Goal: Information Seeking & Learning: Compare options

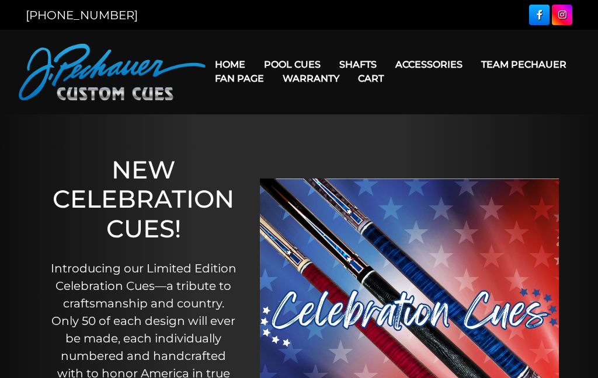
click at [355, 139] on link "Champion Collection" at bounding box center [328, 131] width 144 height 16
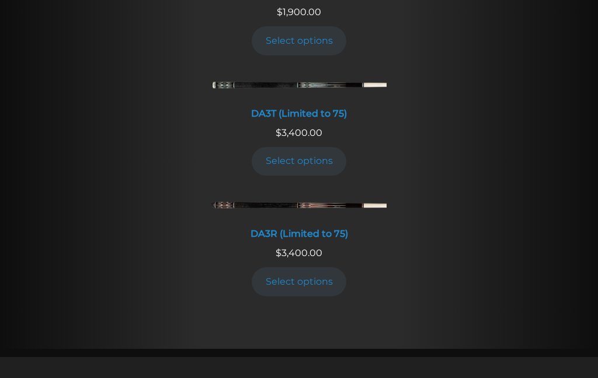
scroll to position [1471, 0]
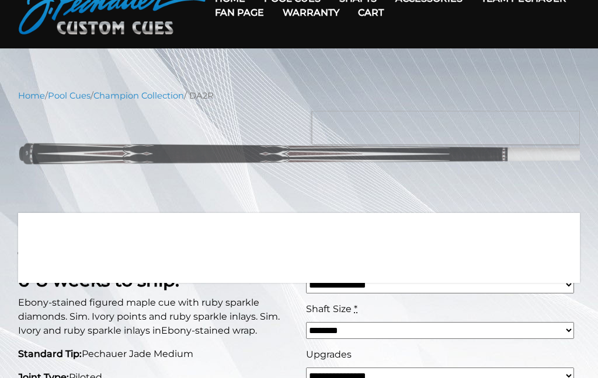
scroll to position [68, 0]
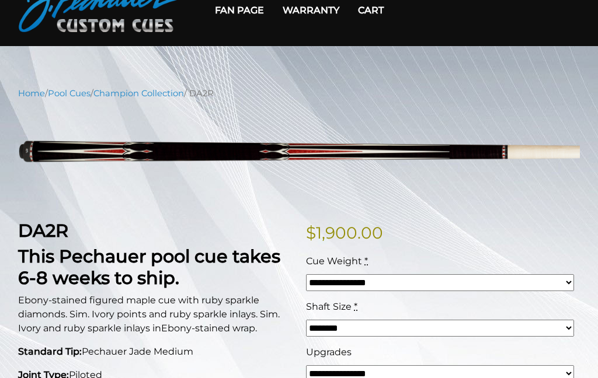
click at [563, 325] on select "******** ******** ******* ********" at bounding box center [440, 328] width 268 height 17
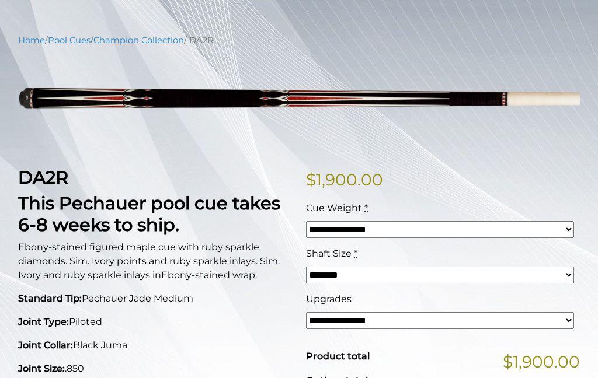
scroll to position [0, 0]
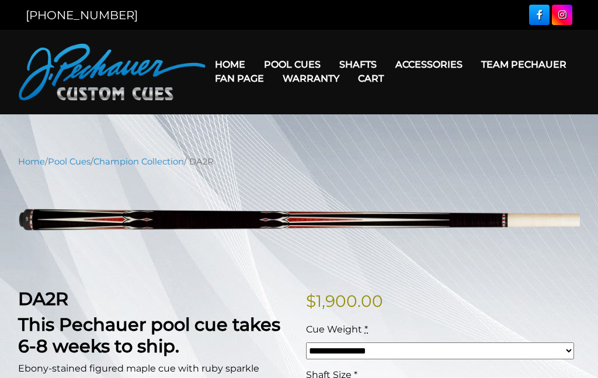
click at [273, 64] on link "Fan Page" at bounding box center [239, 79] width 68 height 30
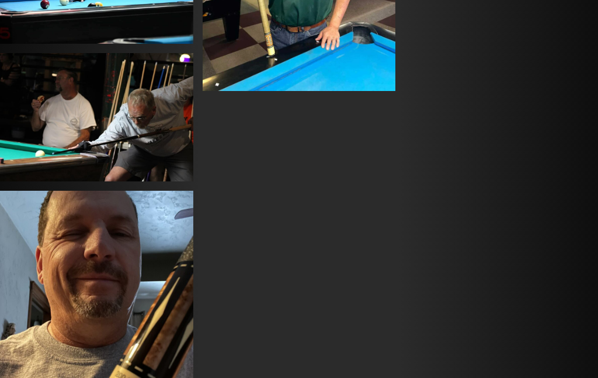
scroll to position [5677, 0]
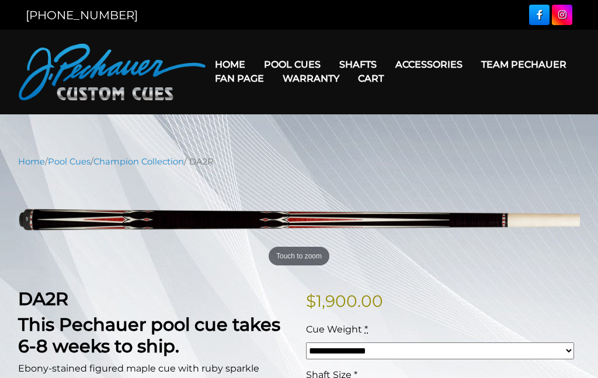
click at [472, 64] on link "Team Pechauer" at bounding box center [524, 65] width 104 height 30
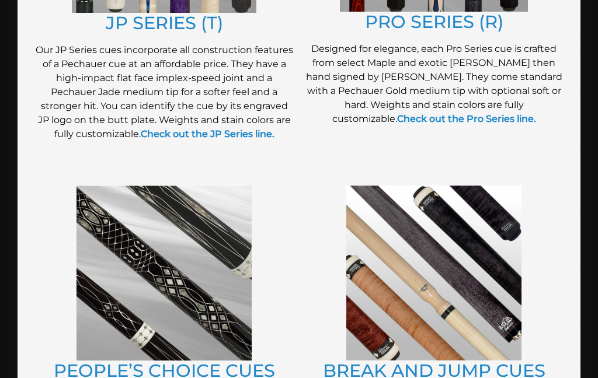
scroll to position [835, 0]
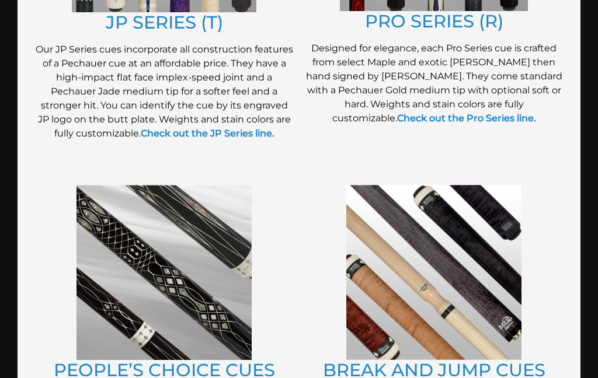
click at [536, 120] on link "Check out the Pro Series line." at bounding box center [466, 118] width 139 height 11
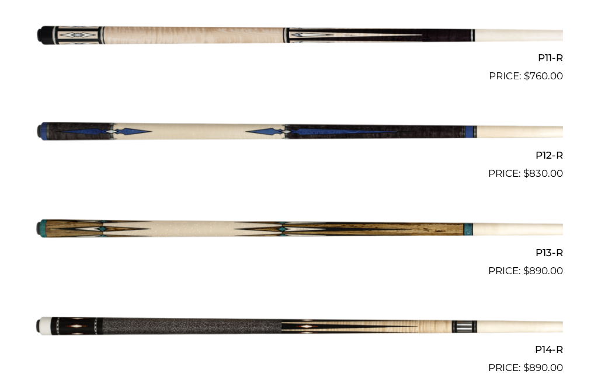
scroll to position [1362, 0]
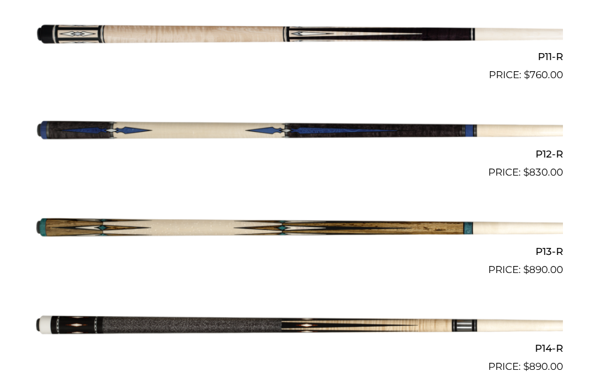
click at [347, 225] on img at bounding box center [299, 229] width 528 height 88
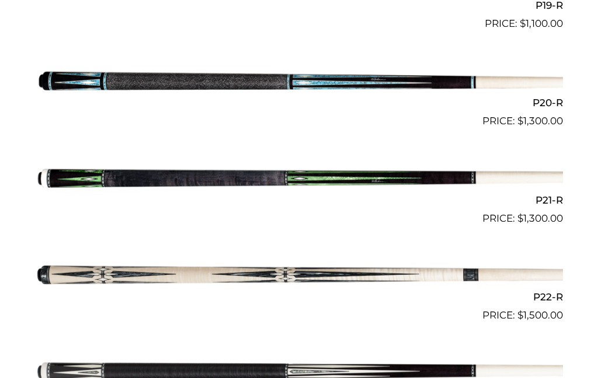
scroll to position [2204, 0]
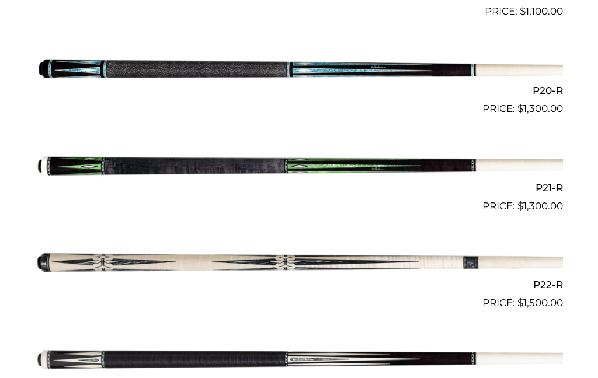
click at [518, 253] on img at bounding box center [299, 263] width 528 height 88
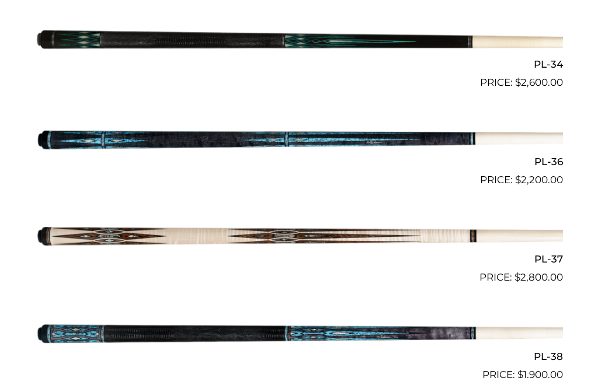
scroll to position [2816, 0]
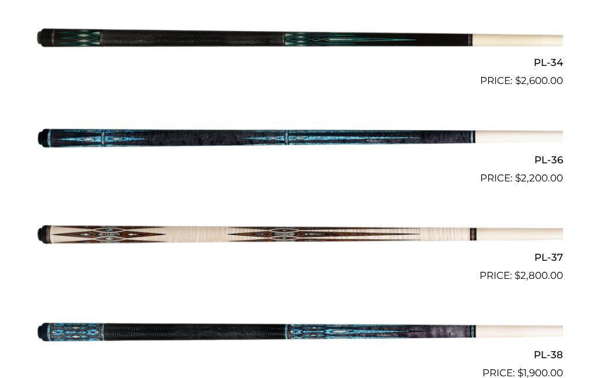
click at [546, 253] on img at bounding box center [299, 235] width 528 height 88
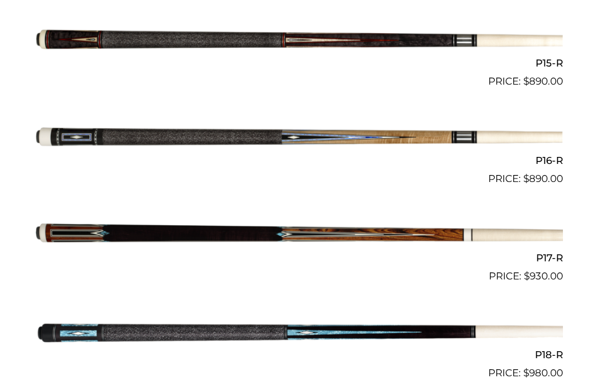
scroll to position [1712, 0]
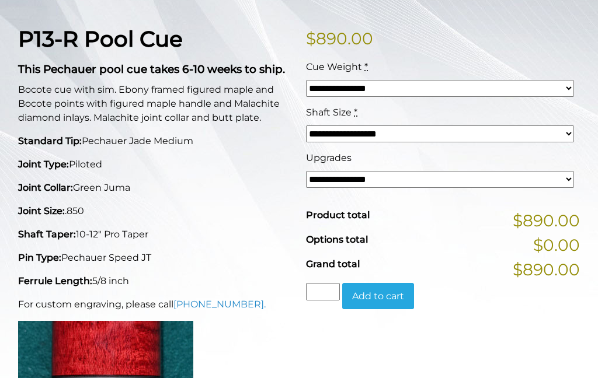
scroll to position [259, 0]
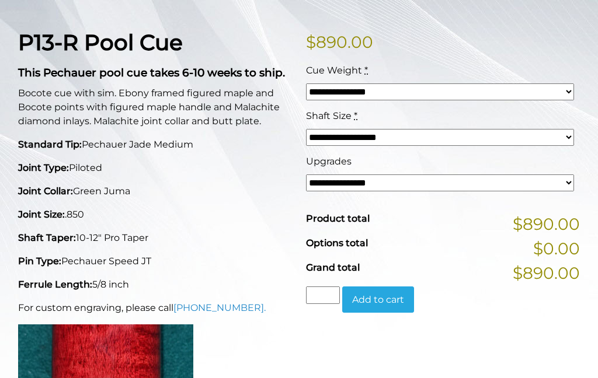
click at [568, 139] on select "**********" at bounding box center [440, 137] width 268 height 17
click at [570, 93] on select "**********" at bounding box center [440, 91] width 268 height 17
click at [549, 32] on p "$ 890.00" at bounding box center [443, 42] width 274 height 25
click at [572, 182] on select "**********" at bounding box center [440, 183] width 268 height 17
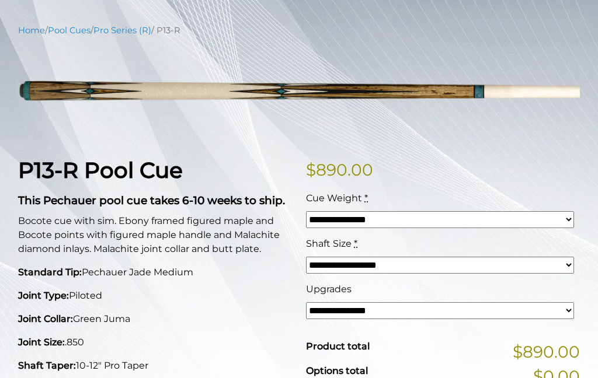
scroll to position [0, 0]
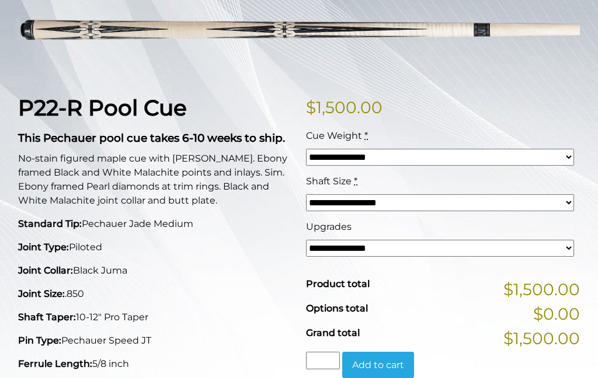
scroll to position [194, 0]
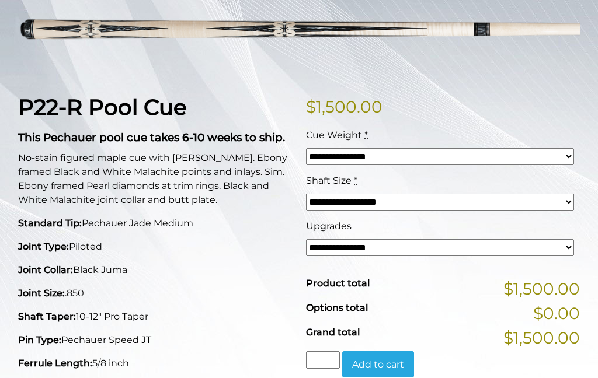
click at [569, 156] on select "**********" at bounding box center [440, 156] width 268 height 17
click at [572, 203] on select "**********" at bounding box center [440, 202] width 268 height 17
click at [570, 207] on select "**********" at bounding box center [440, 202] width 268 height 17
click at [570, 245] on select "**********" at bounding box center [440, 247] width 268 height 17
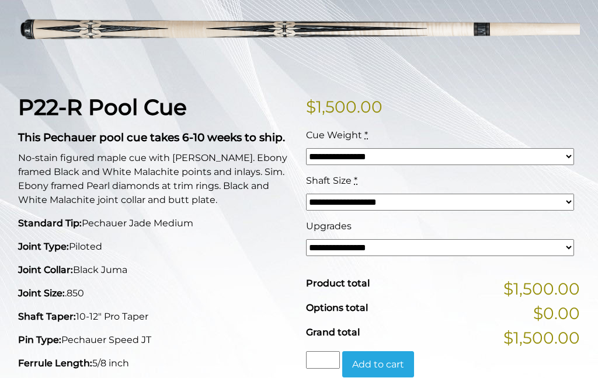
click at [543, 140] on div "Cue Weight *" at bounding box center [440, 135] width 268 height 14
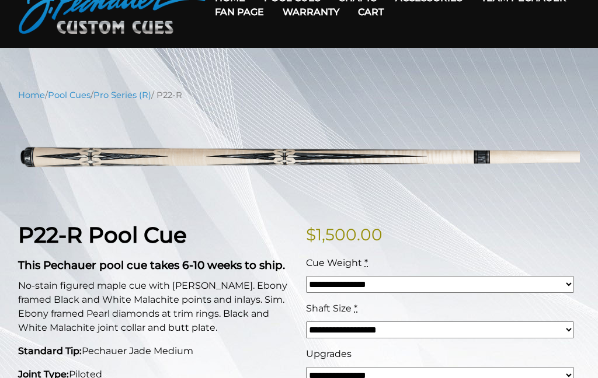
scroll to position [0, 0]
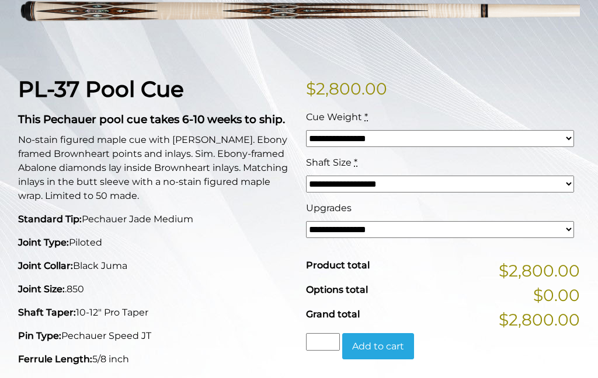
scroll to position [221, 0]
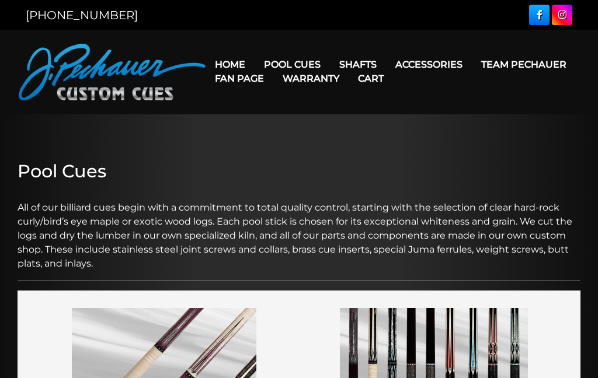
scroll to position [882, 0]
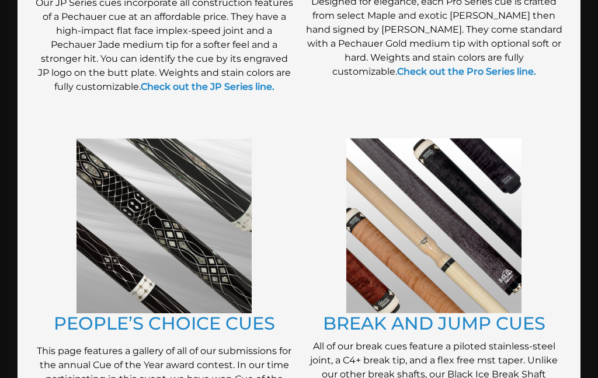
click at [270, 92] on strong "Check out the JP Series line." at bounding box center [208, 86] width 134 height 11
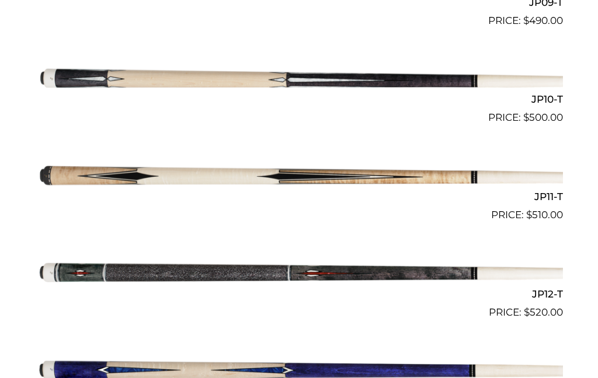
scroll to position [1216, 0]
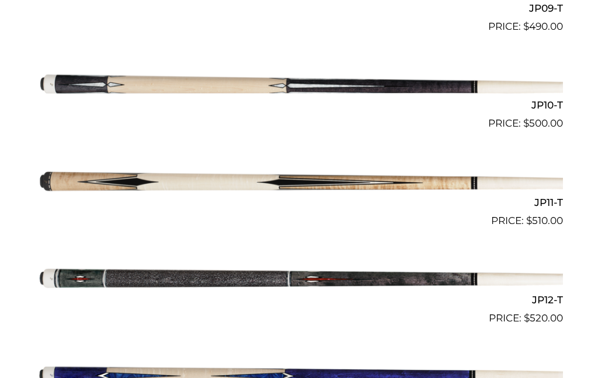
click at [525, 82] on img at bounding box center [299, 83] width 528 height 88
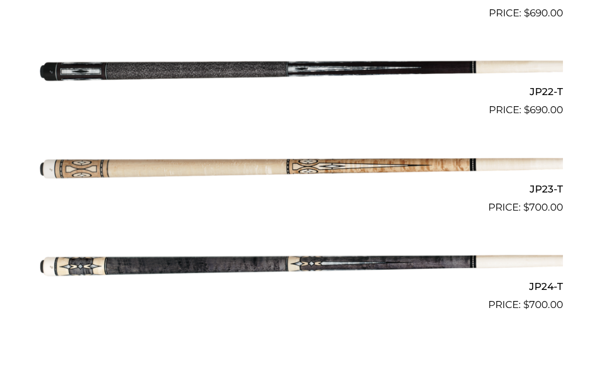
scroll to position [2406, 0]
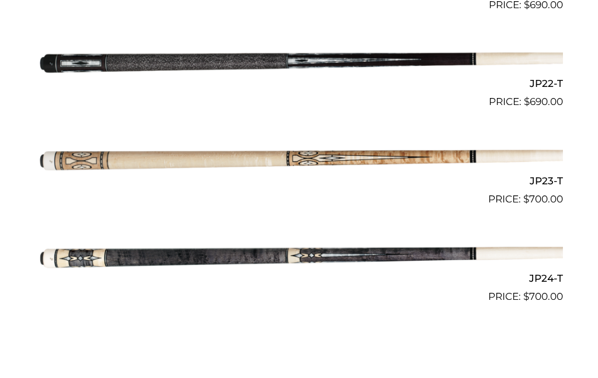
click at [541, 144] on img at bounding box center [299, 158] width 528 height 88
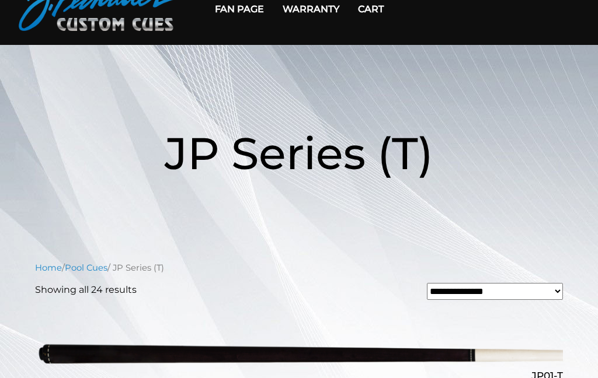
scroll to position [71, 0]
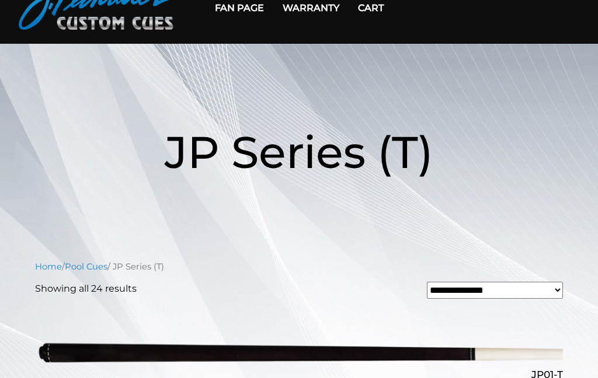
click at [99, 267] on link "Pool Cues" at bounding box center [86, 267] width 43 height 11
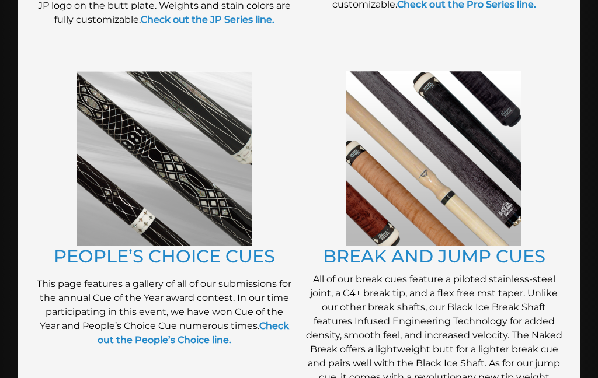
scroll to position [955, 0]
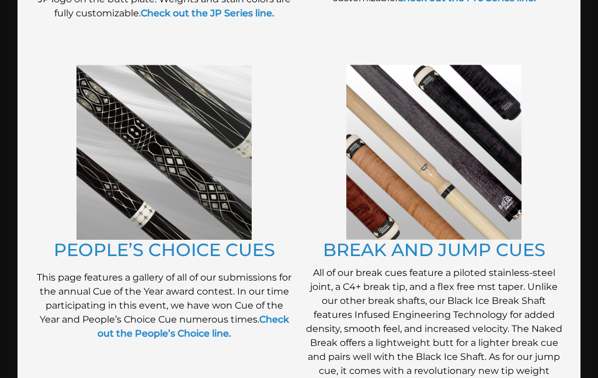
click at [285, 330] on strong "Check out the People’s Choice line." at bounding box center [192, 326] width 191 height 25
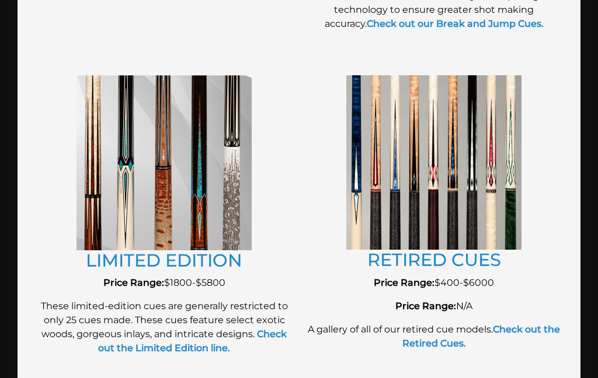
scroll to position [1331, 0]
click at [472, 165] on img at bounding box center [433, 162] width 175 height 175
click at [480, 171] on img at bounding box center [433, 162] width 175 height 175
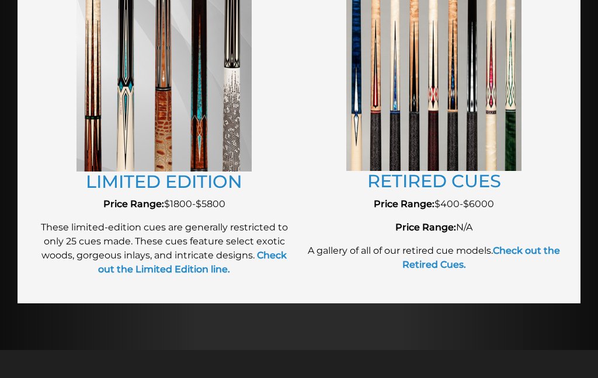
scroll to position [1412, 0]
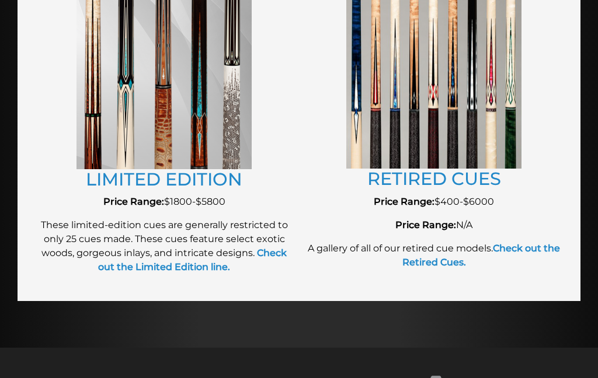
click at [531, 266] on strong "Check out the Retired Cues." at bounding box center [481, 255] width 158 height 25
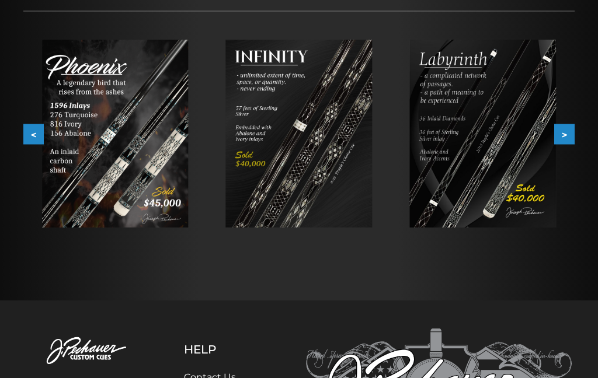
scroll to position [190, 0]
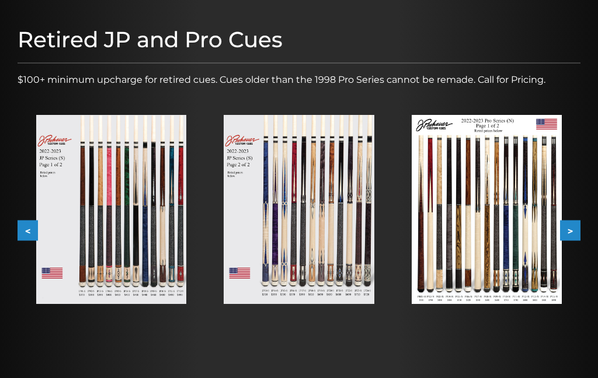
scroll to position [136, 0]
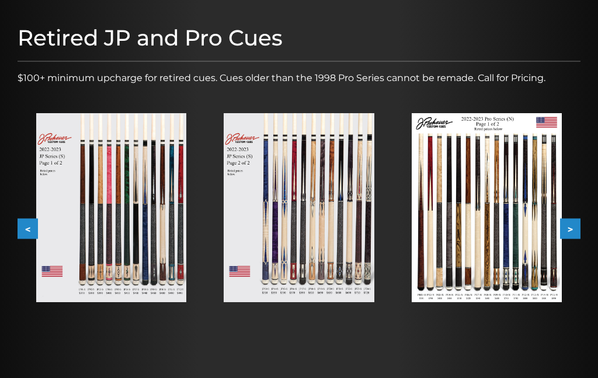
click at [325, 226] on img at bounding box center [299, 207] width 150 height 189
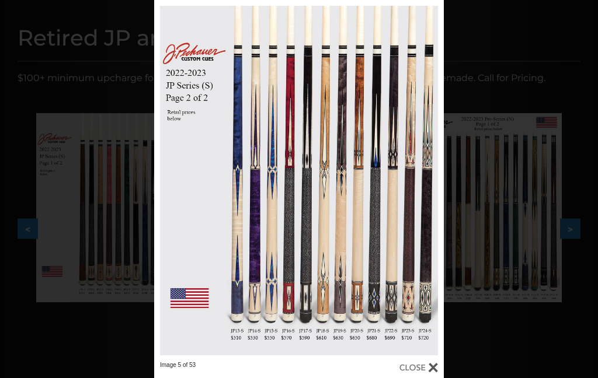
click at [548, 68] on div "Image 5 of 53" at bounding box center [299, 189] width 598 height 378
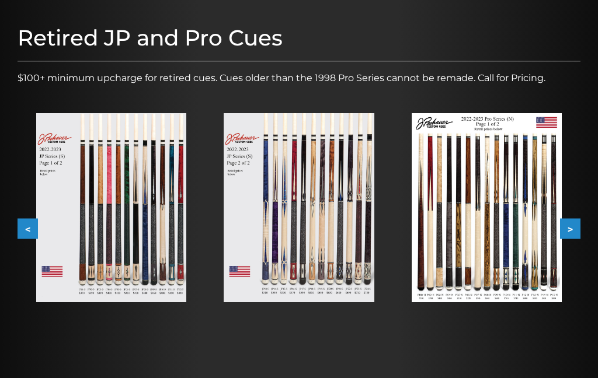
click at [501, 207] on img at bounding box center [487, 207] width 150 height 189
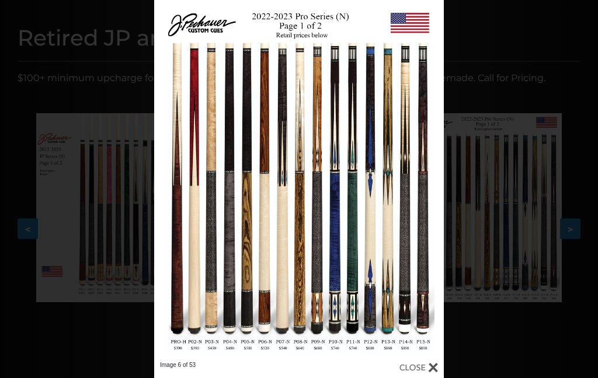
click at [396, 228] on link at bounding box center [378, 180] width 130 height 361
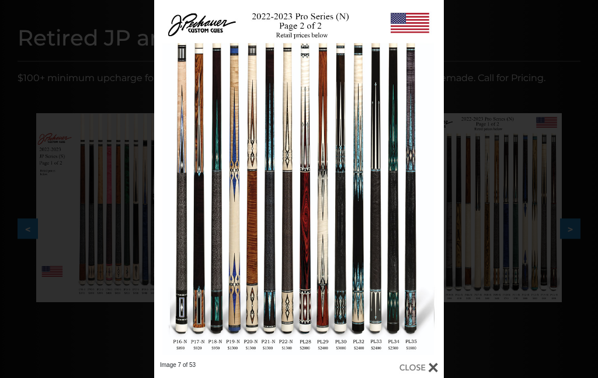
click at [434, 184] on link at bounding box center [378, 180] width 130 height 361
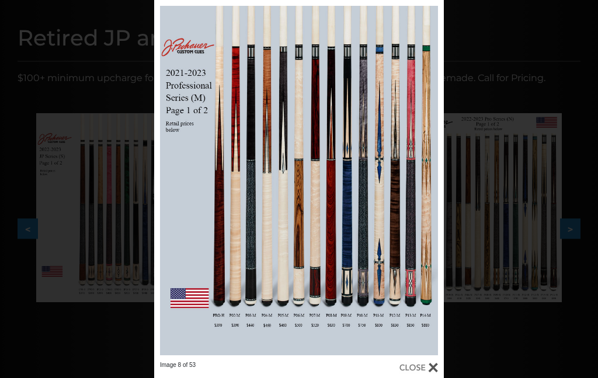
click at [383, 124] on link at bounding box center [378, 180] width 130 height 361
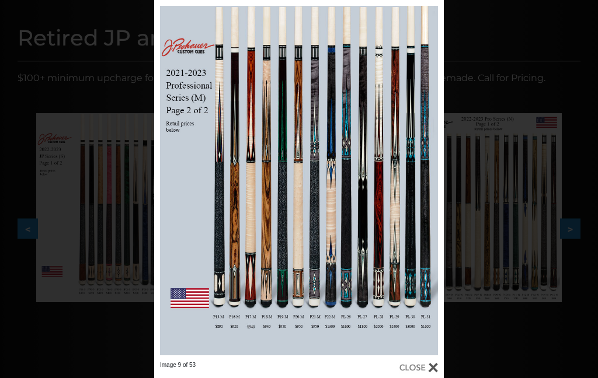
click at [437, 364] on div at bounding box center [418, 367] width 39 height 13
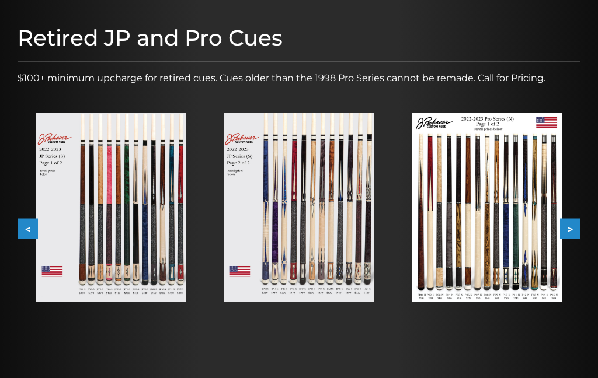
click at [574, 227] on button ">" at bounding box center [570, 228] width 20 height 20
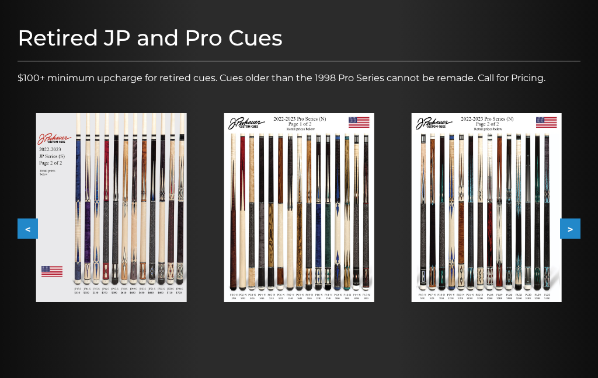
scroll to position [154, 0]
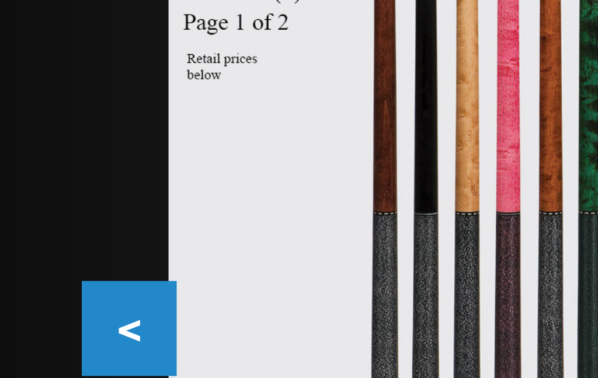
click at [32, 201] on button "<" at bounding box center [28, 211] width 20 height 20
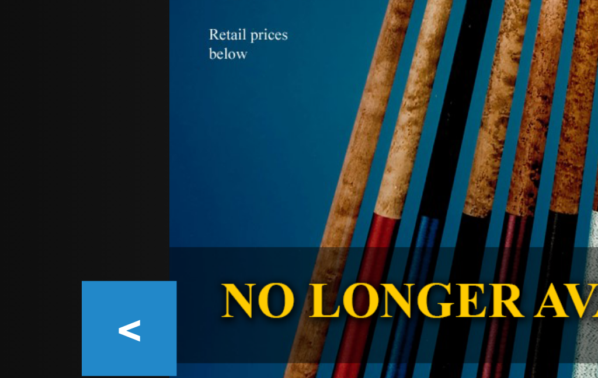
click at [30, 201] on button "<" at bounding box center [28, 211] width 20 height 20
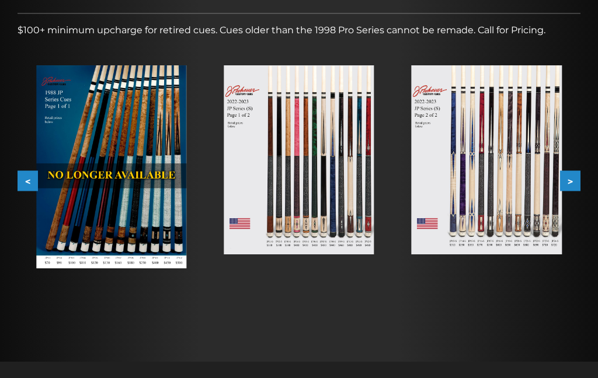
scroll to position [183, 0]
